Goal: Task Accomplishment & Management: Use online tool/utility

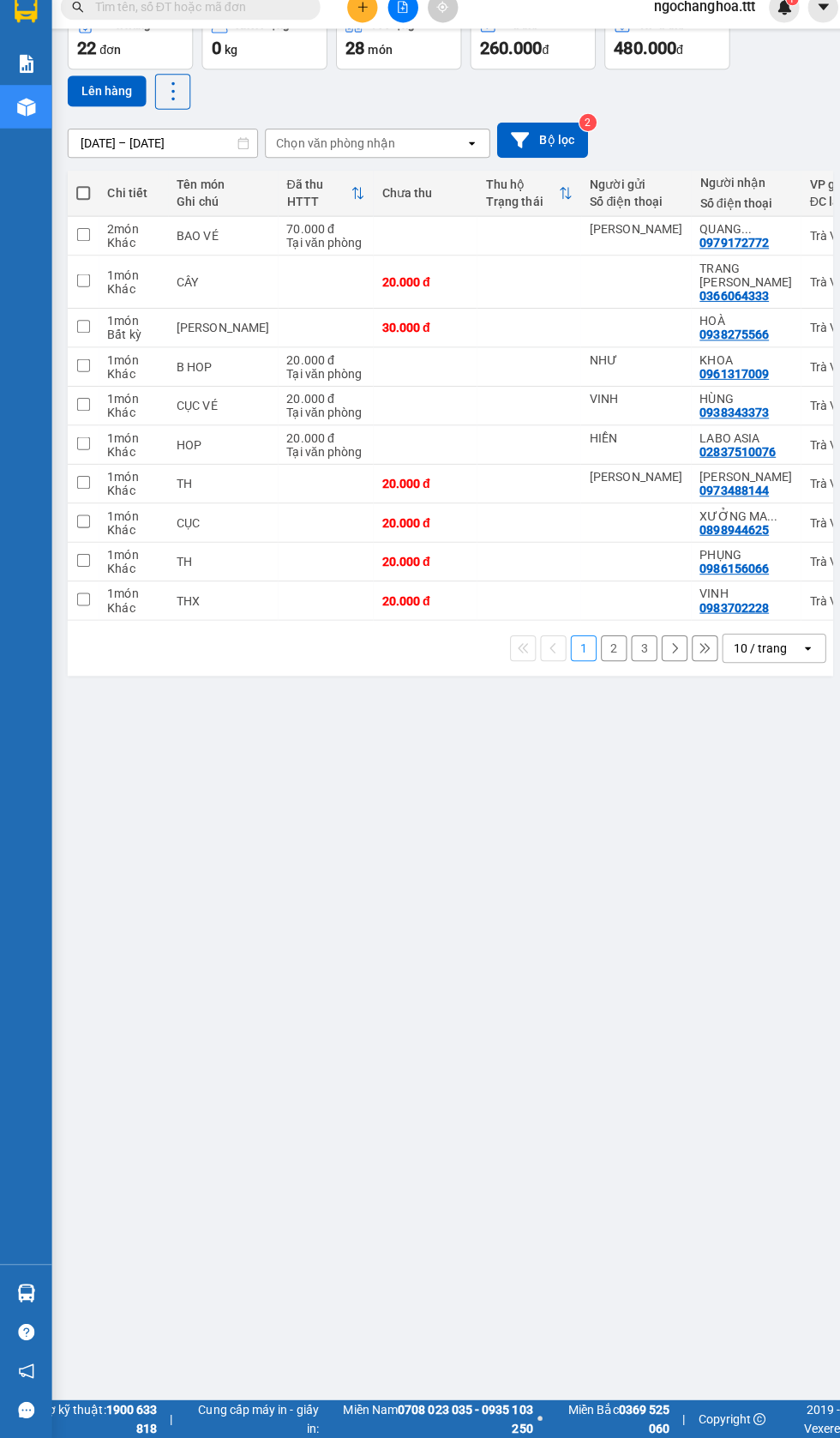
scroll to position [242, 0]
click at [52, 979] on main "ver 1.8.146 Kho gửi Trên xe Kho nhận Hàng đã giao Đơn hàng 22 đơn Khối lượng 0 …" at bounding box center [420, 700] width 840 height 1401
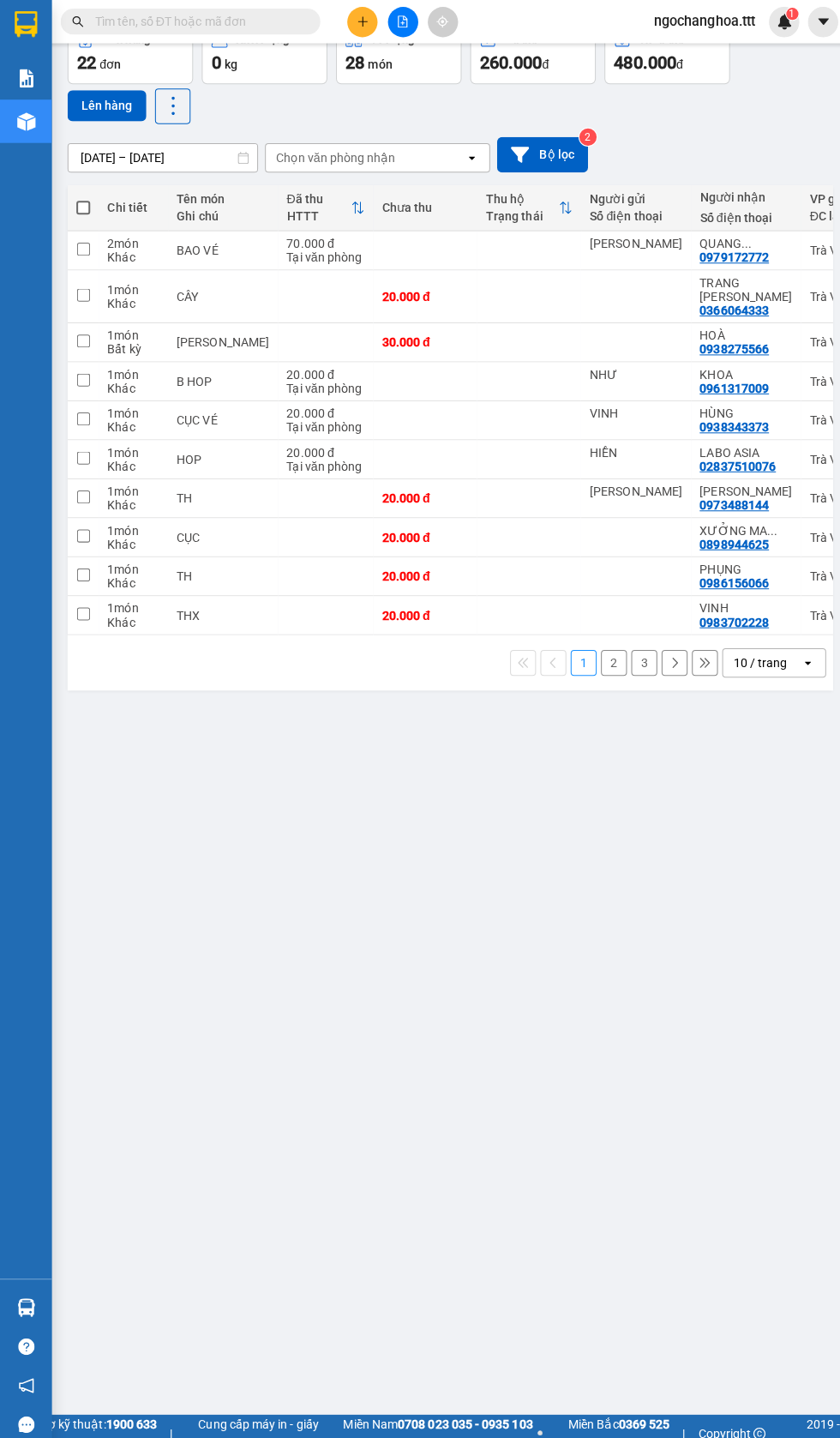
scroll to position [0, 0]
click at [11, 132] on div at bounding box center [26, 121] width 30 height 30
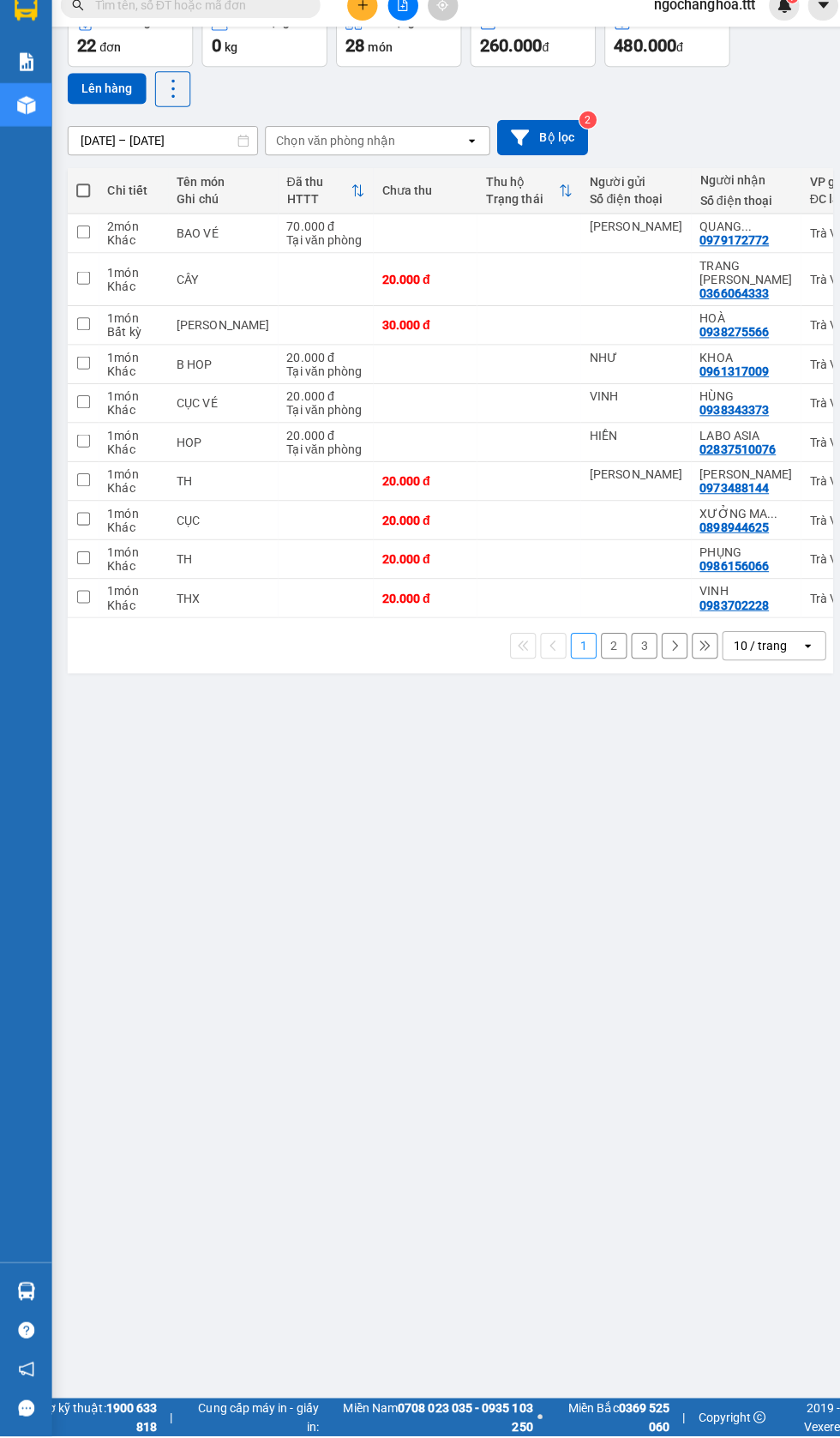
click at [97, 1392] on div "ver 1.8.146 Kho gửi Trên xe Kho nhận Hàng đã giao Đơn hàng 22 đơn Khối lượng 0 …" at bounding box center [446, 673] width 772 height 1438
click at [32, 1304] on img at bounding box center [26, 1295] width 18 height 18
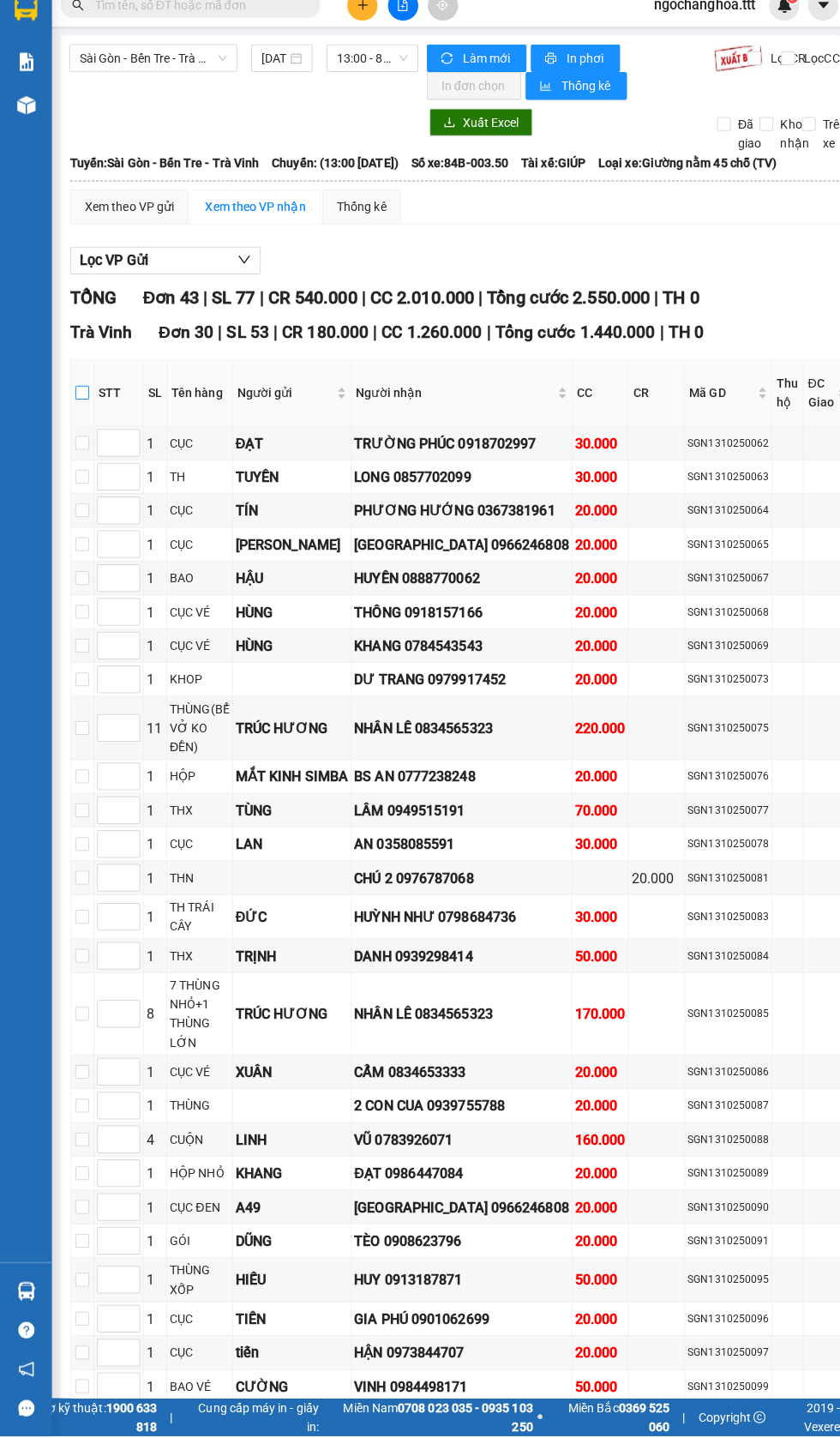
click at [82, 404] on input "checkbox" at bounding box center [82, 405] width 14 height 14
checkbox input "true"
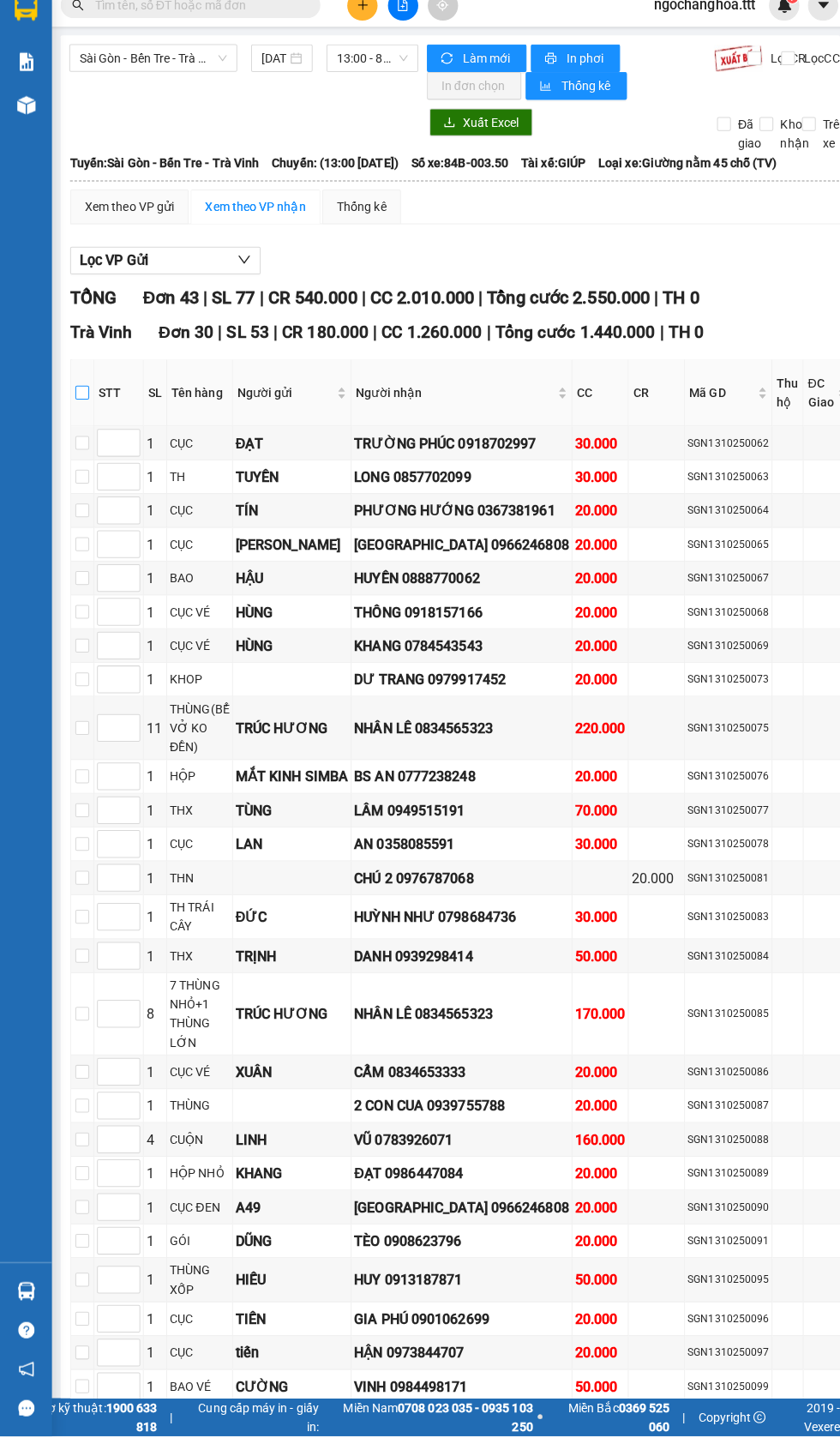
checkbox input "true"
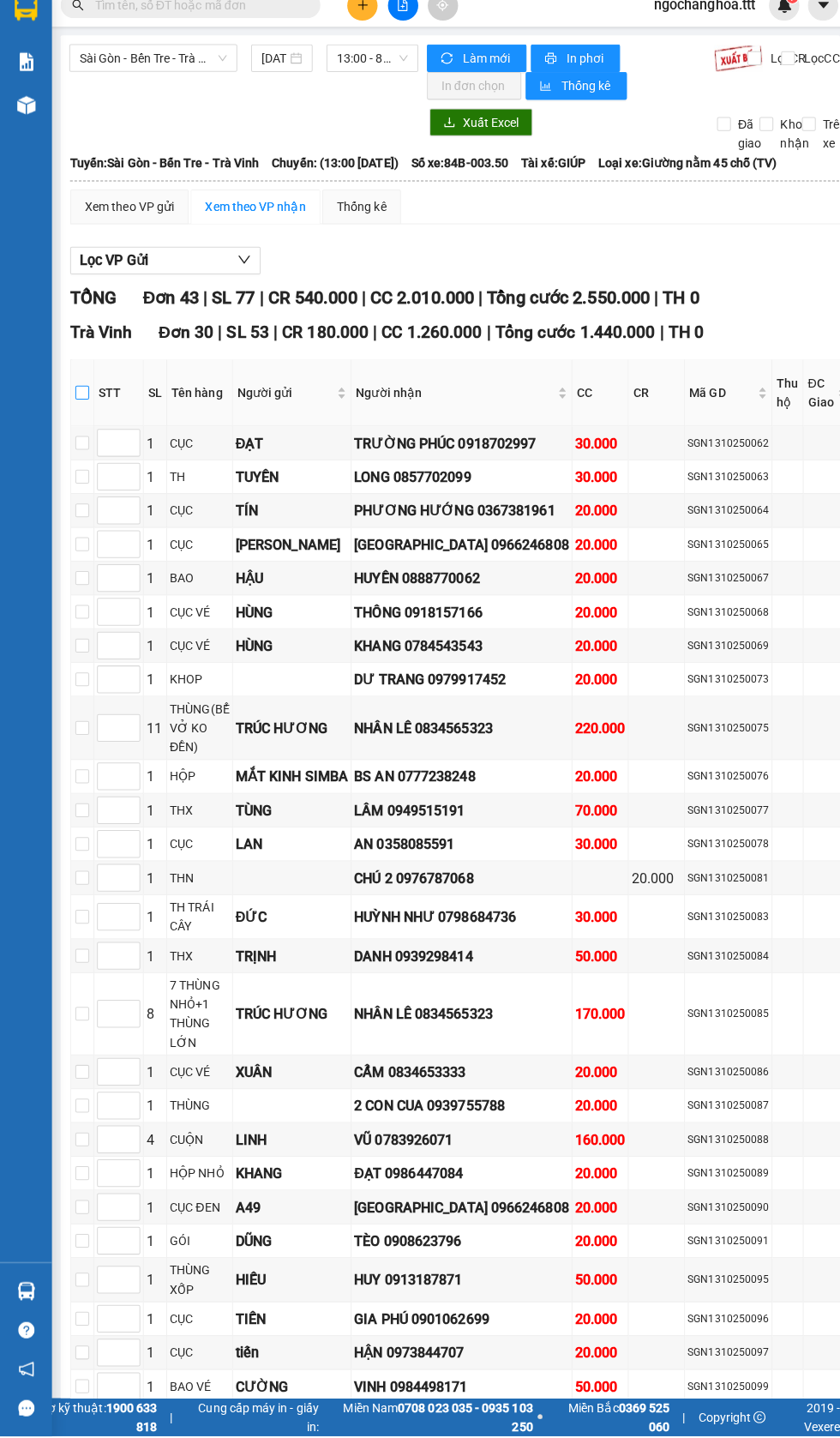
checkbox input "true"
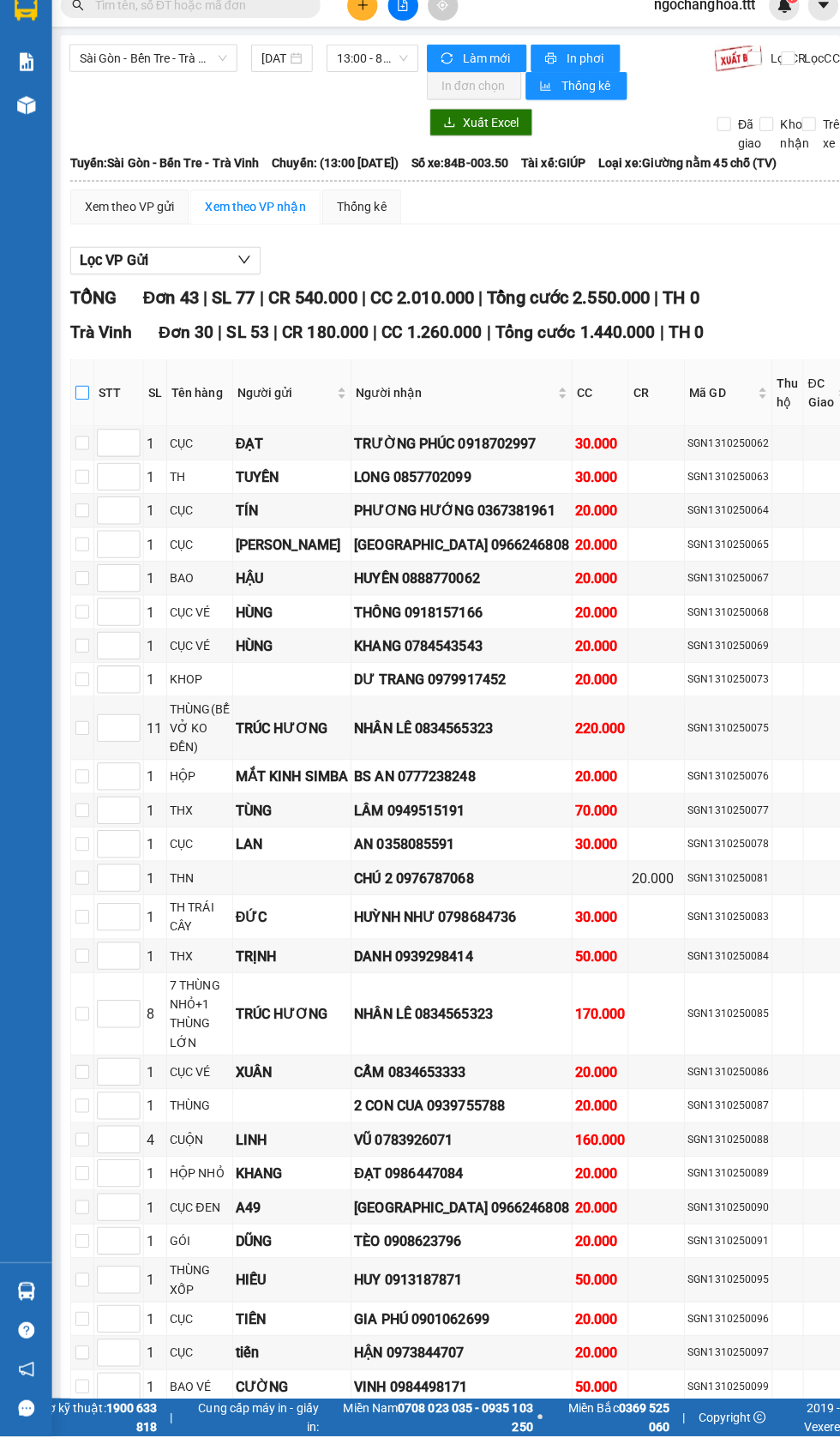
checkbox input "true"
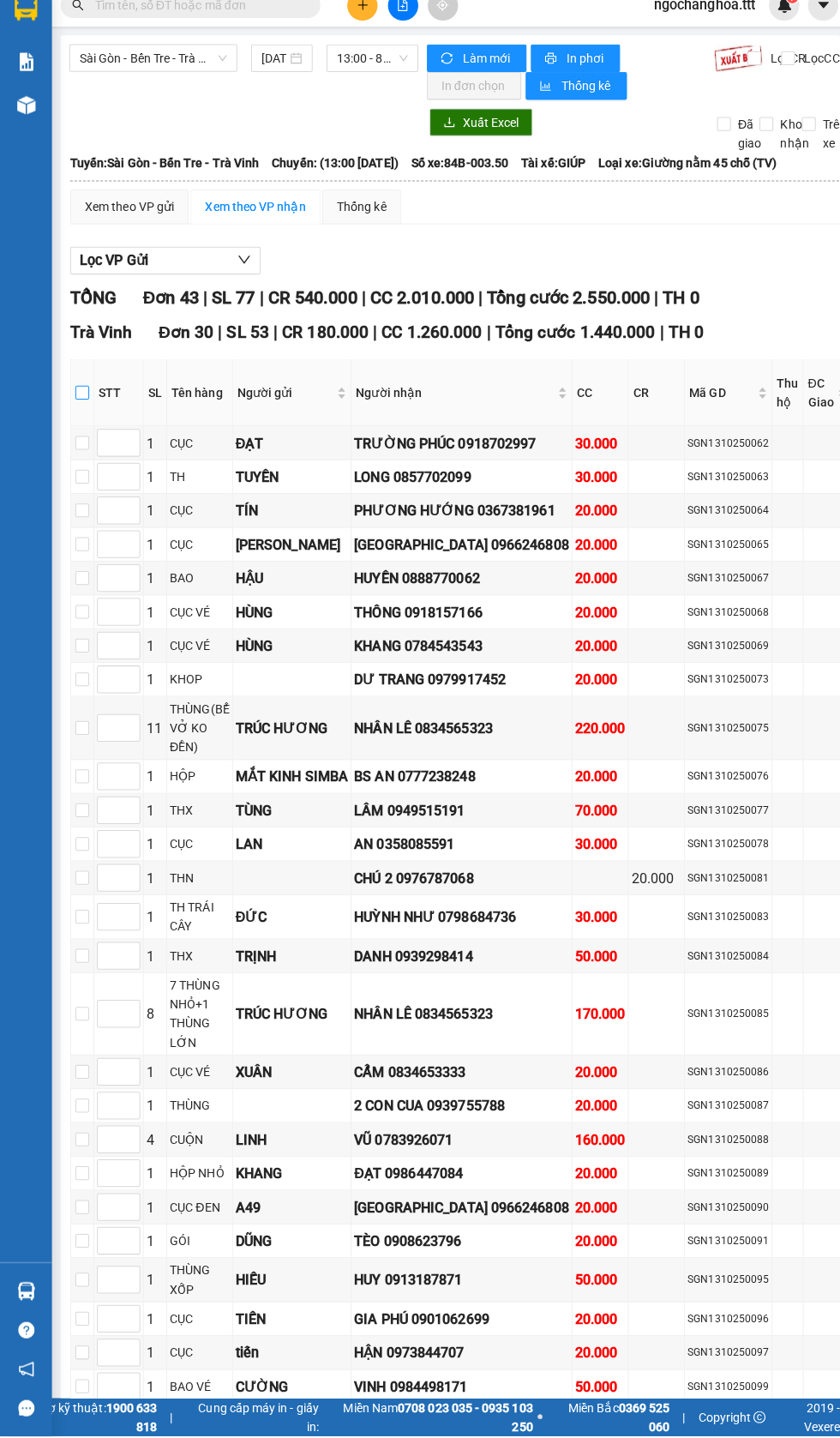
checkbox input "true"
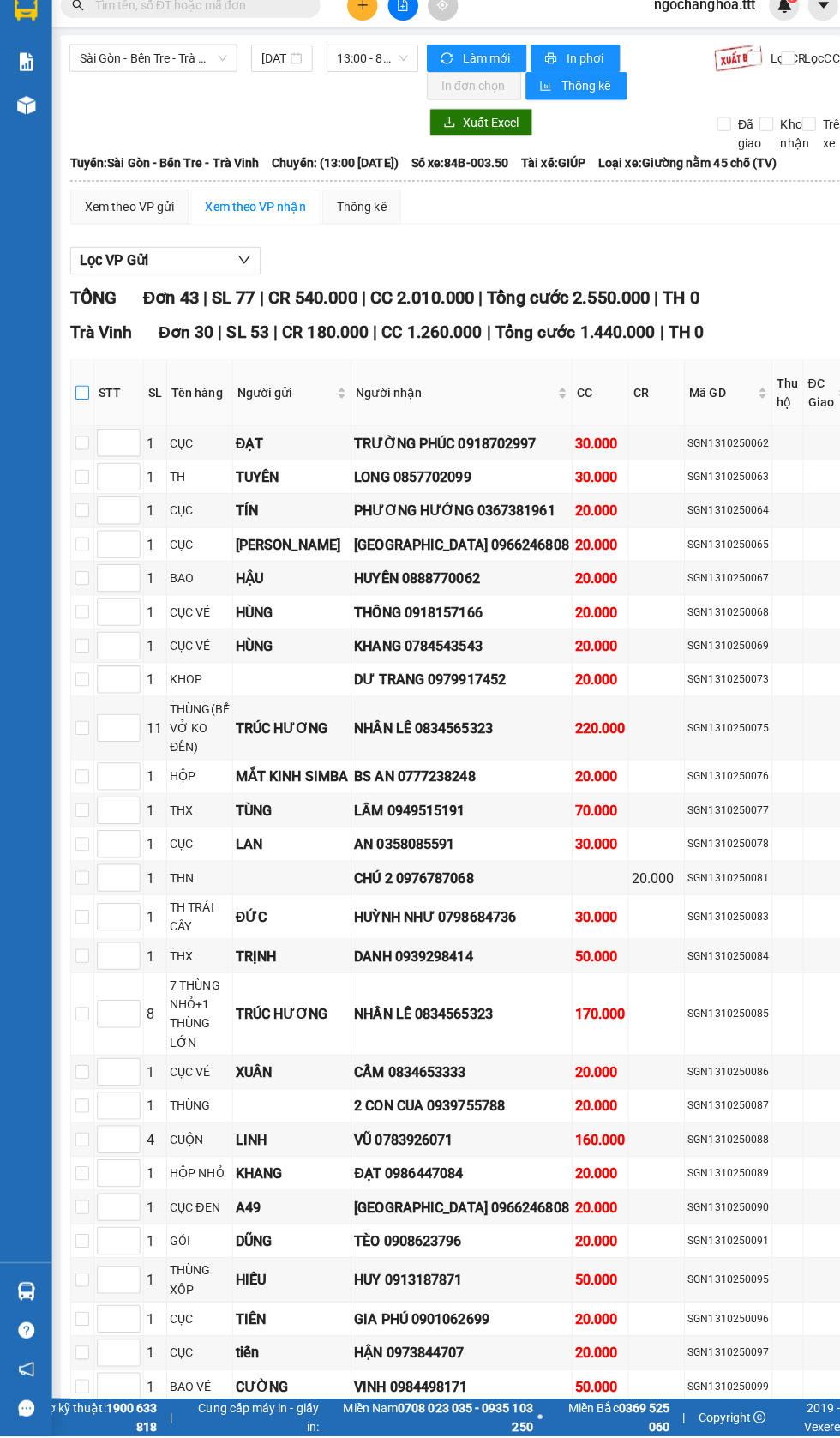
checkbox input "true"
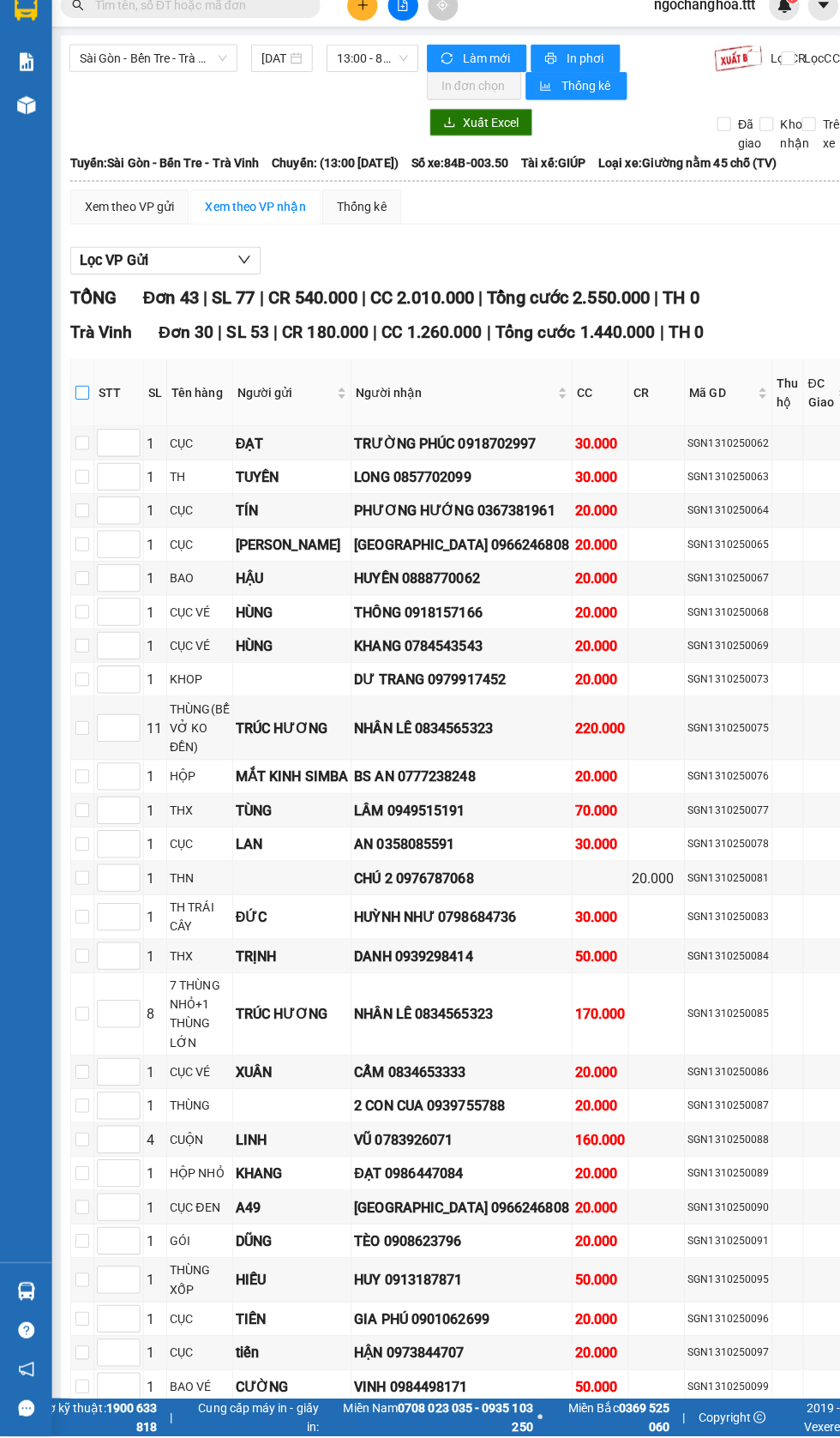
checkbox input "true"
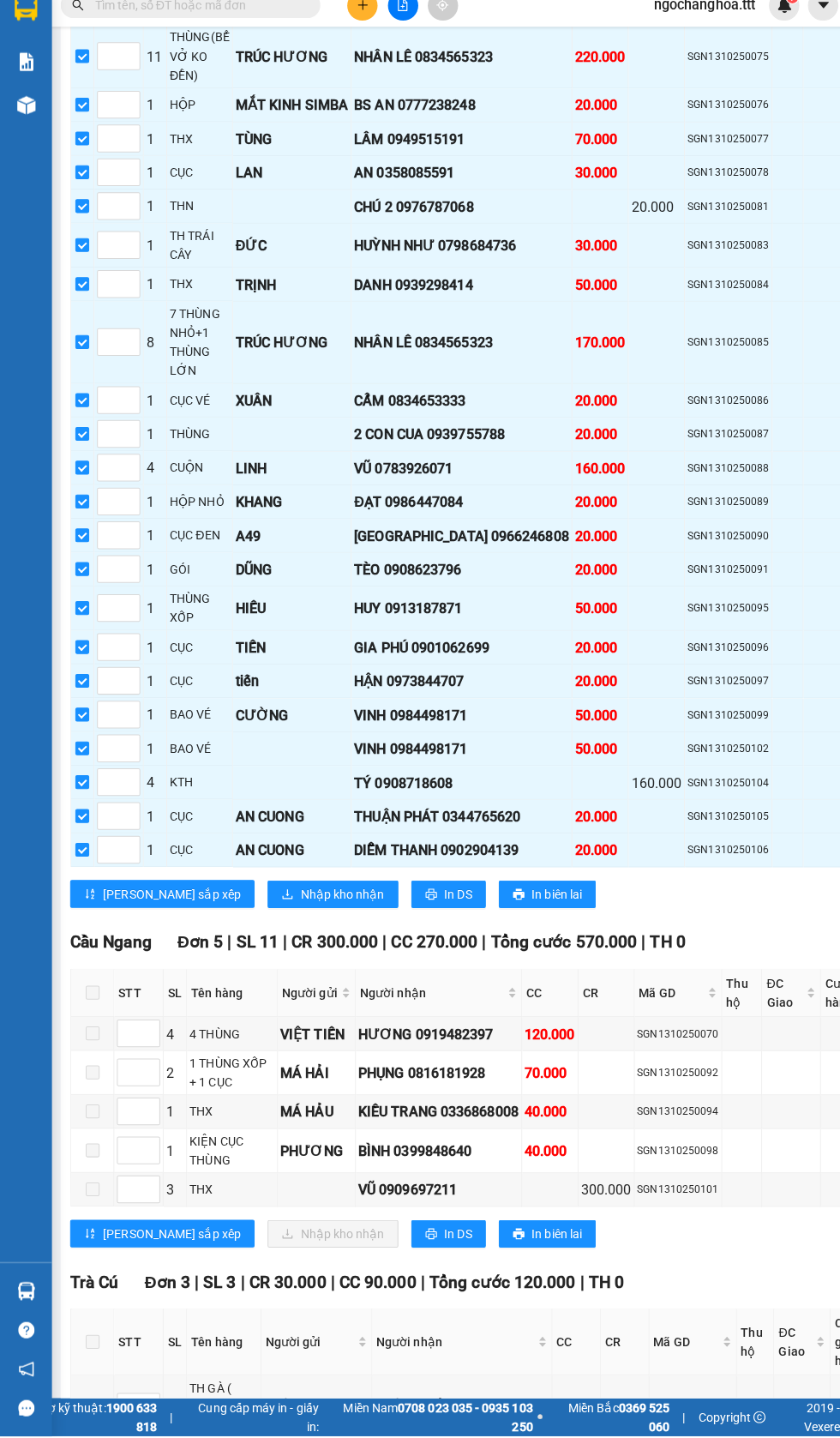
scroll to position [740, 0]
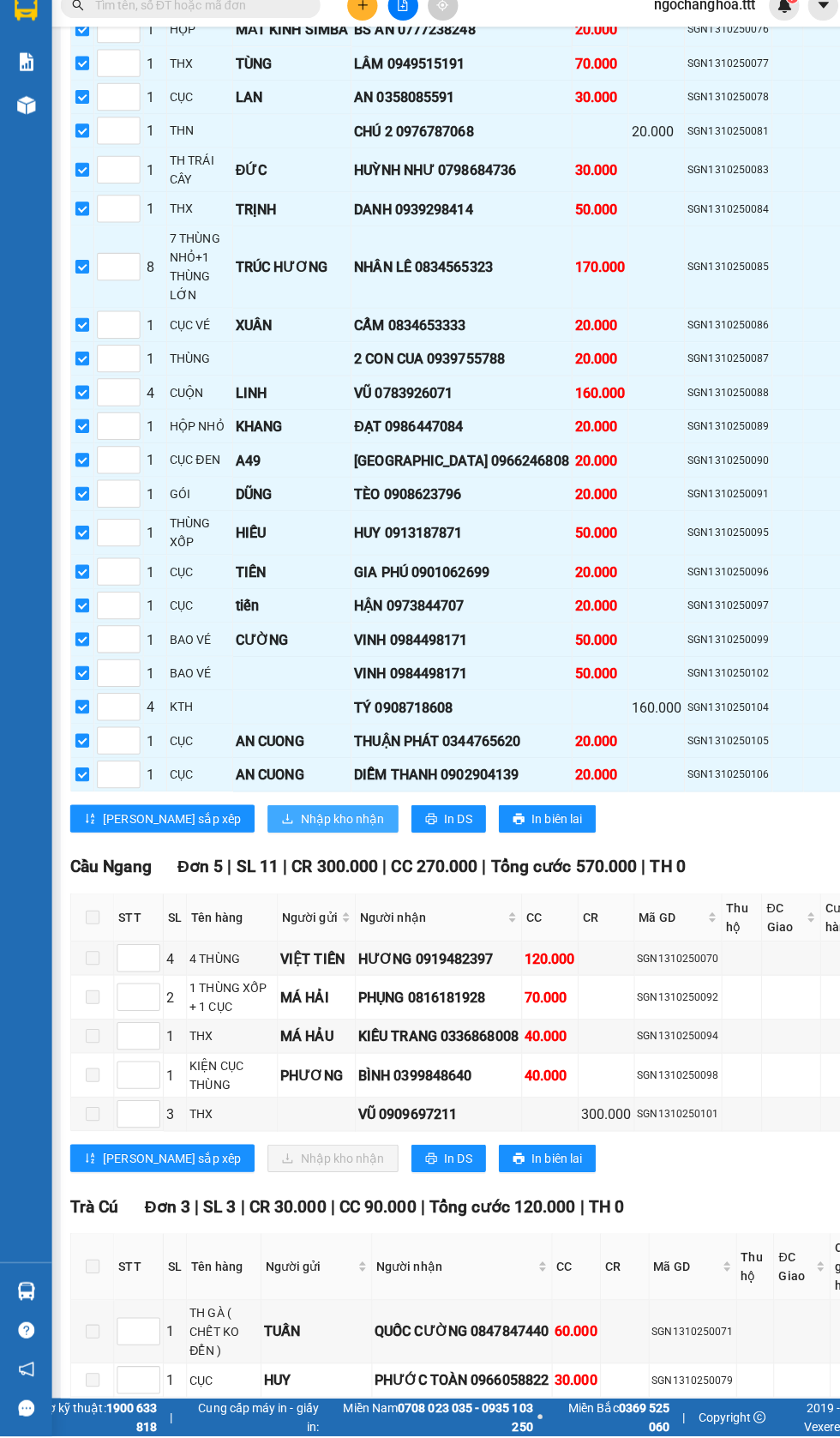
click at [297, 817] on span "Nhập kho nhận" at bounding box center [339, 826] width 83 height 19
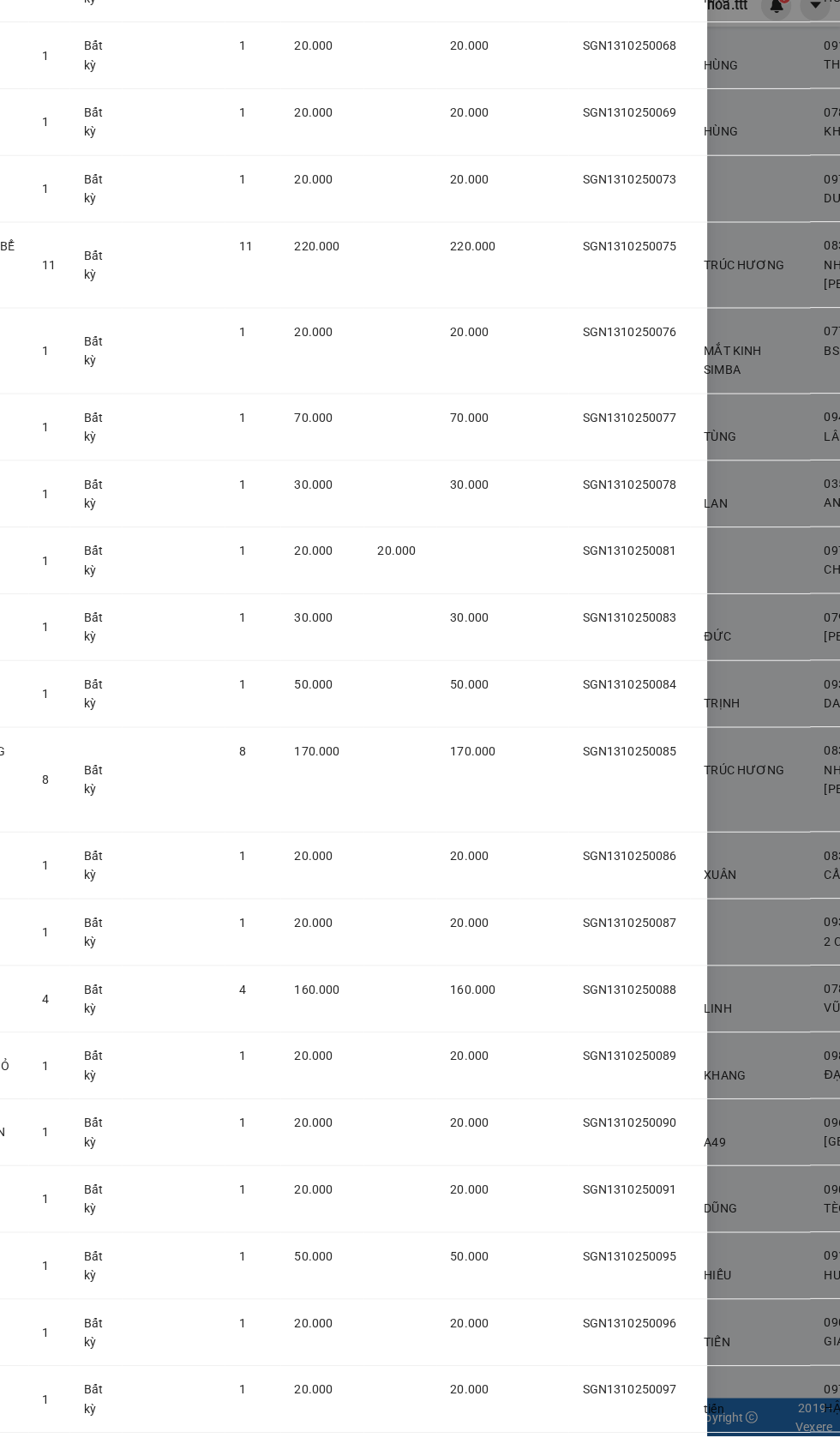
scroll to position [810, 153]
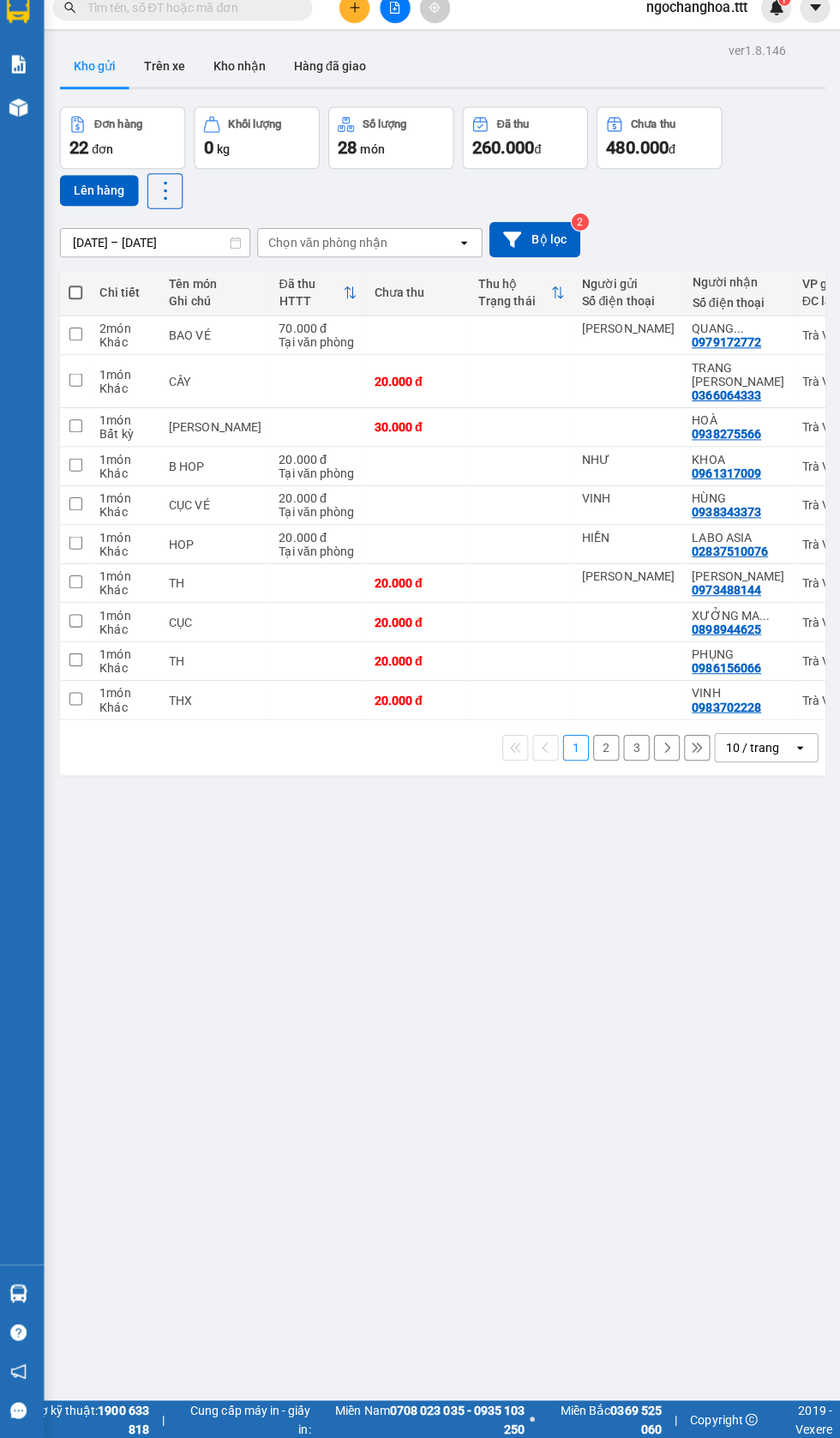
scroll to position [132, 0]
